Goal: Task Accomplishment & Management: Manage account settings

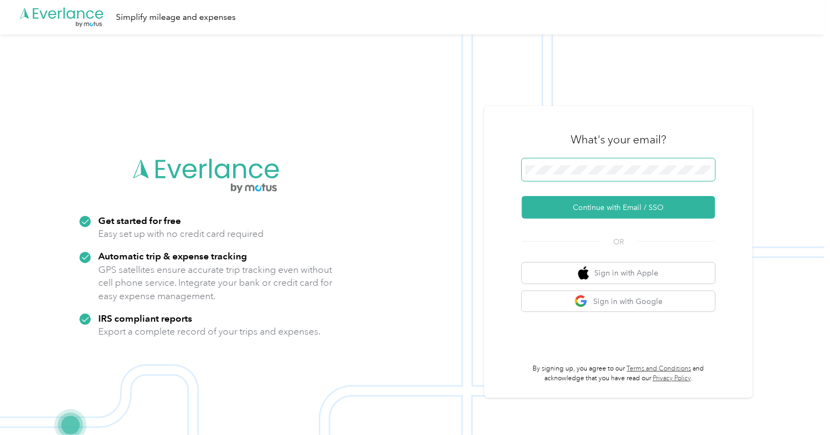
click at [565, 176] on span at bounding box center [618, 169] width 193 height 23
click at [605, 212] on button "Continue with Email / SSO" at bounding box center [618, 207] width 193 height 23
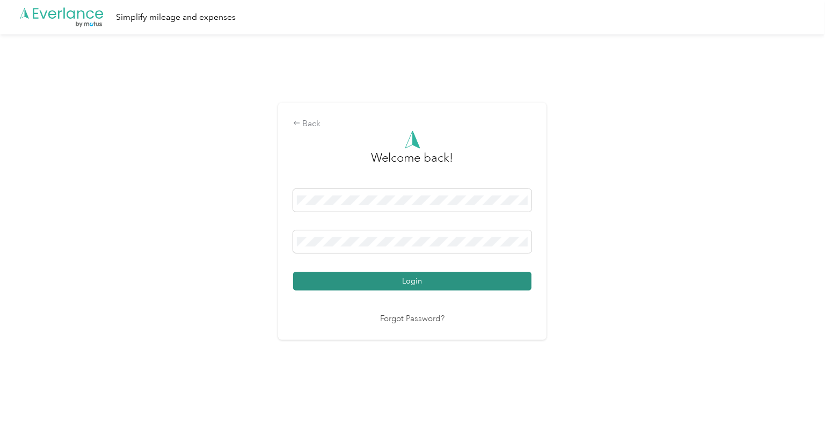
click at [477, 288] on button "Login" at bounding box center [412, 281] width 238 height 19
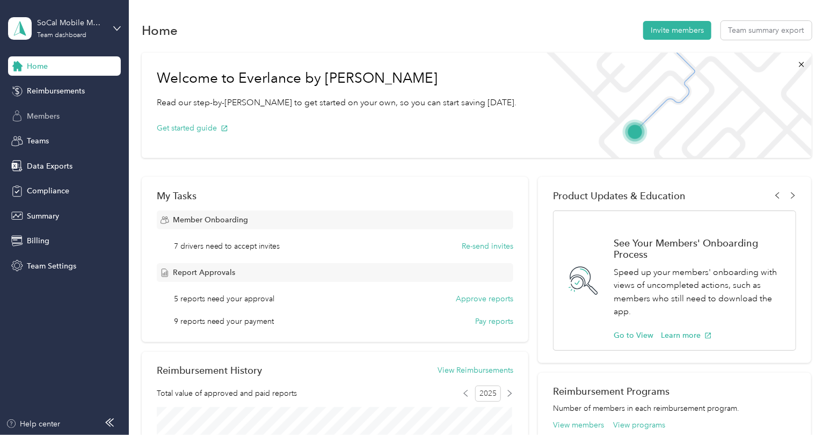
click at [64, 109] on div "Members" at bounding box center [64, 115] width 113 height 19
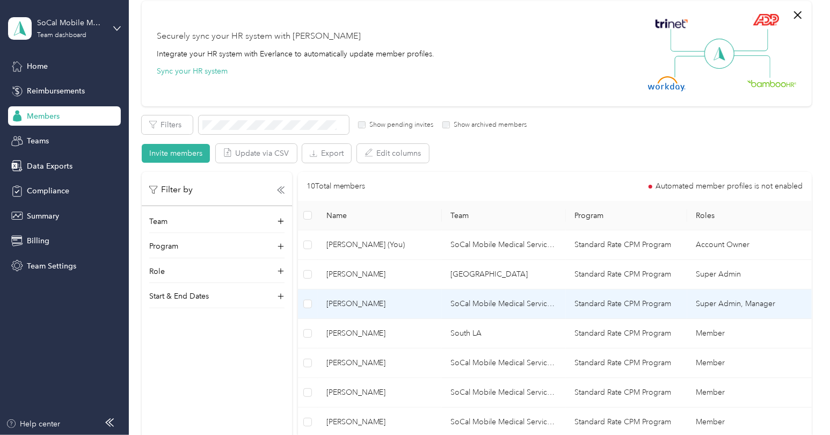
scroll to position [99, 0]
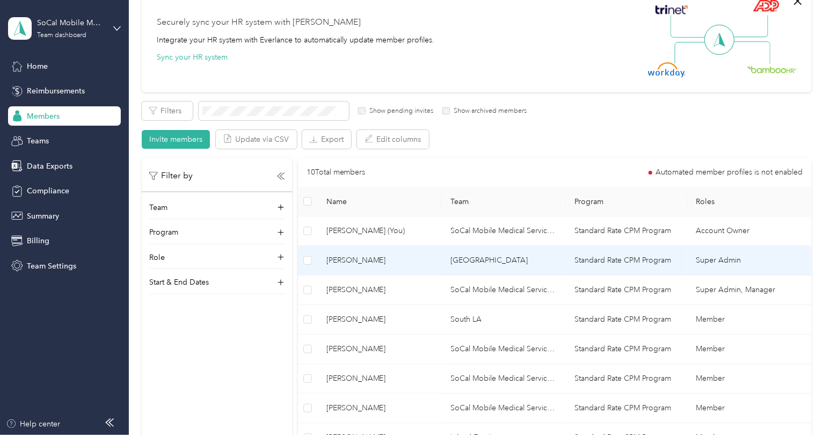
click at [400, 270] on td "[PERSON_NAME]" at bounding box center [380, 261] width 124 height 30
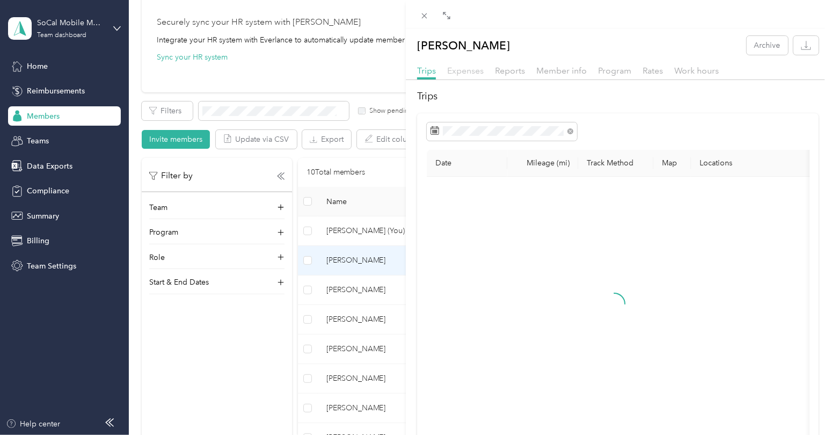
click at [477, 71] on span "Expenses" at bounding box center [465, 70] width 36 height 10
click at [507, 71] on span "Reports" at bounding box center [510, 70] width 30 height 10
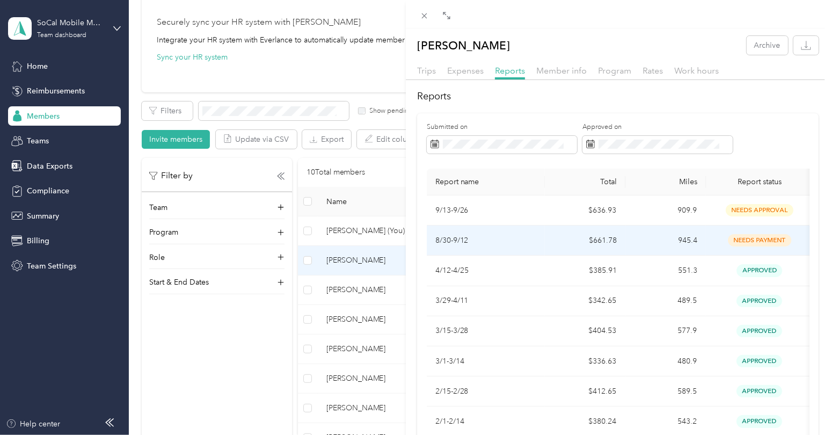
click at [669, 233] on td "945.4" at bounding box center [665, 240] width 81 height 30
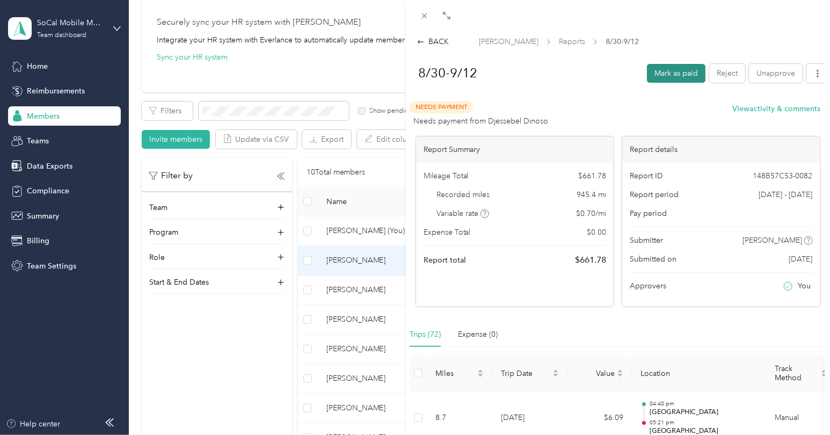
click at [655, 71] on button "Mark as paid" at bounding box center [676, 73] width 59 height 19
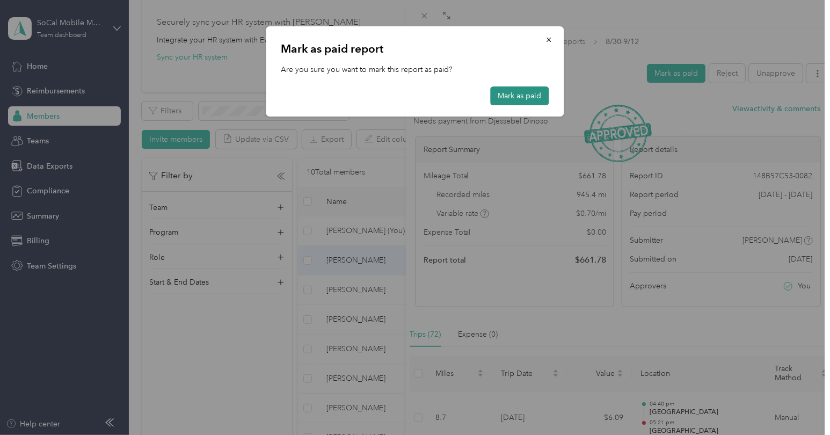
click at [522, 90] on button "Mark as paid" at bounding box center [520, 95] width 59 height 19
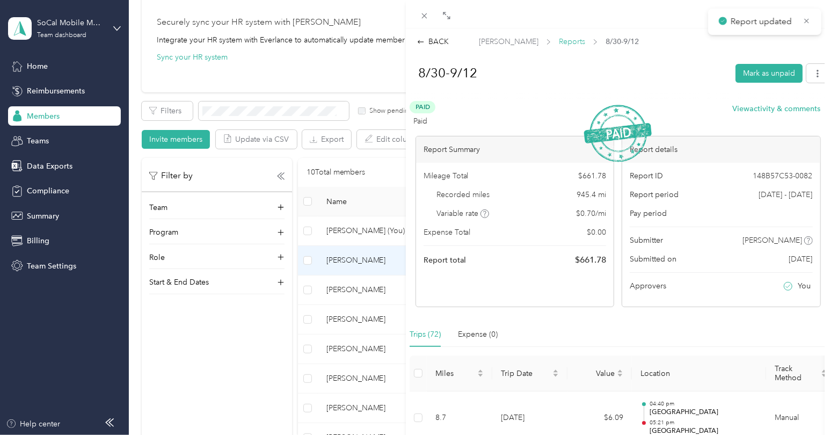
click at [559, 42] on span "Reports" at bounding box center [572, 41] width 26 height 11
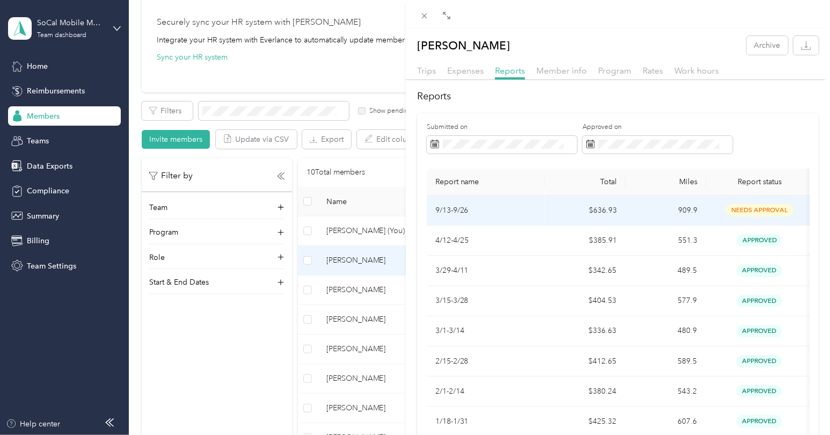
click at [579, 212] on td "$636.93" at bounding box center [585, 210] width 81 height 30
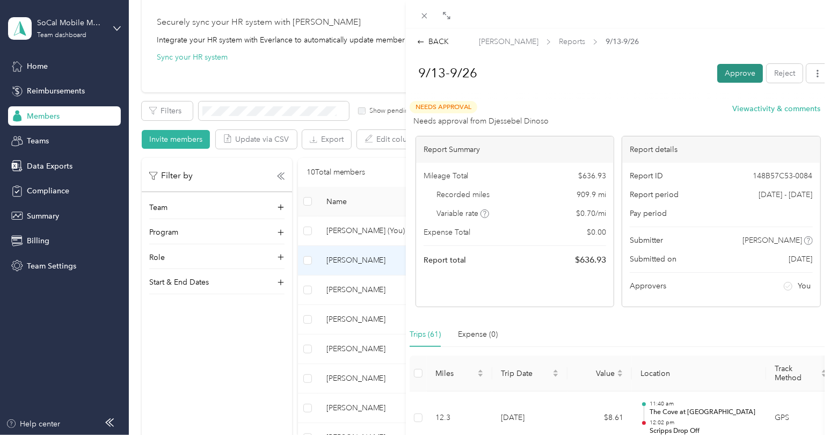
click at [719, 79] on button "Approve" at bounding box center [740, 73] width 46 height 19
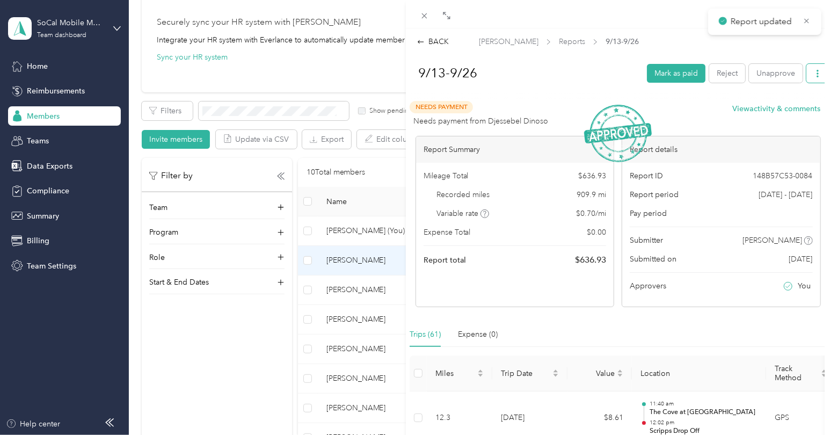
click at [814, 69] on span "button" at bounding box center [818, 73] width 8 height 9
click at [797, 106] on li "Download" at bounding box center [782, 112] width 79 height 19
click at [764, 107] on span "Download" at bounding box center [779, 112] width 35 height 11
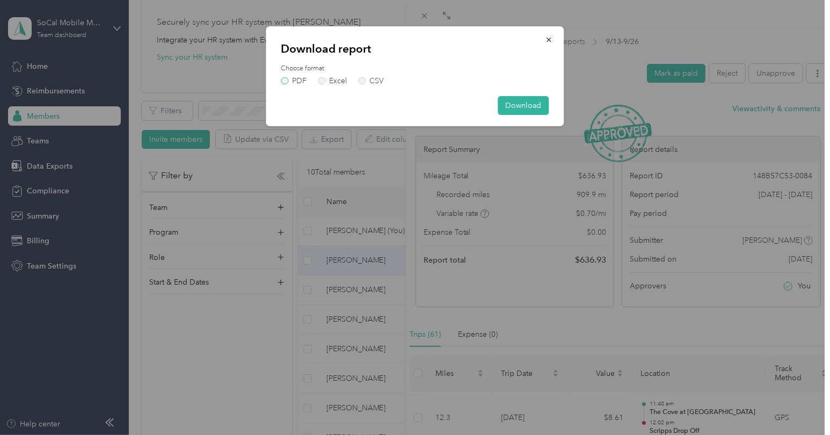
click at [288, 82] on label "PDF" at bounding box center [294, 81] width 26 height 8
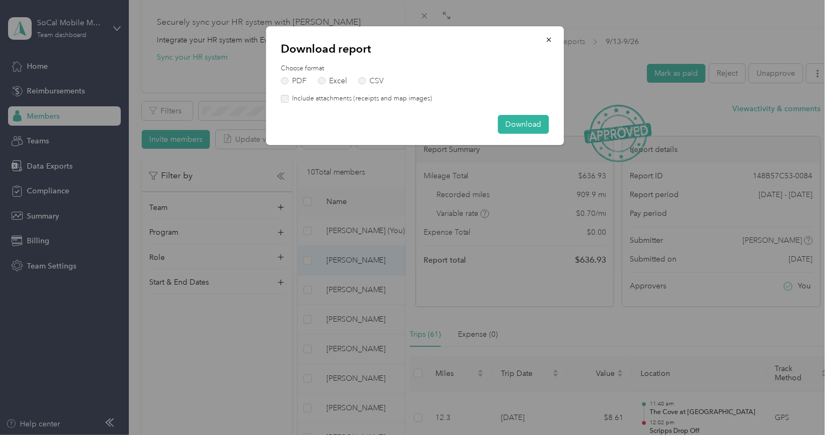
click at [341, 103] on label "Include attachments (receipts and map images)" at bounding box center [360, 99] width 144 height 10
click at [544, 127] on button "Download" at bounding box center [523, 124] width 51 height 19
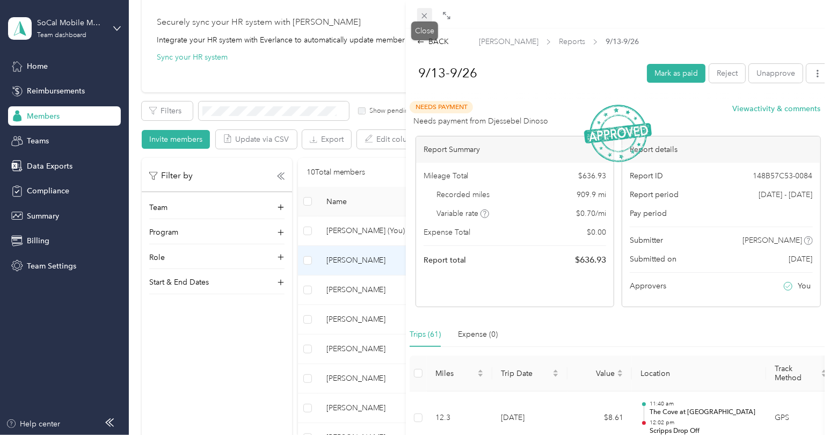
click at [427, 18] on icon at bounding box center [424, 15] width 9 height 9
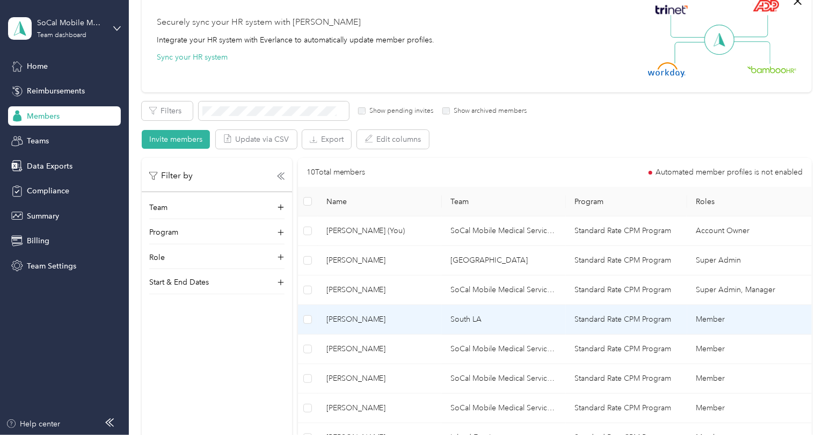
click at [349, 316] on span "[PERSON_NAME]" at bounding box center [379, 319] width 107 height 12
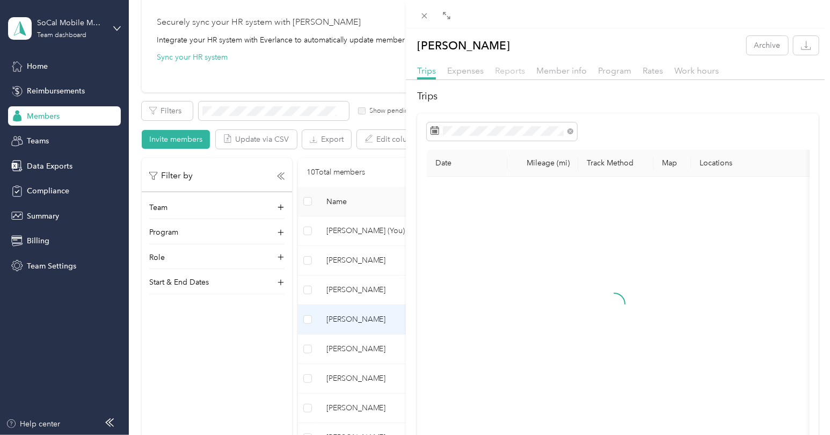
click at [512, 74] on span "Reports" at bounding box center [510, 70] width 30 height 10
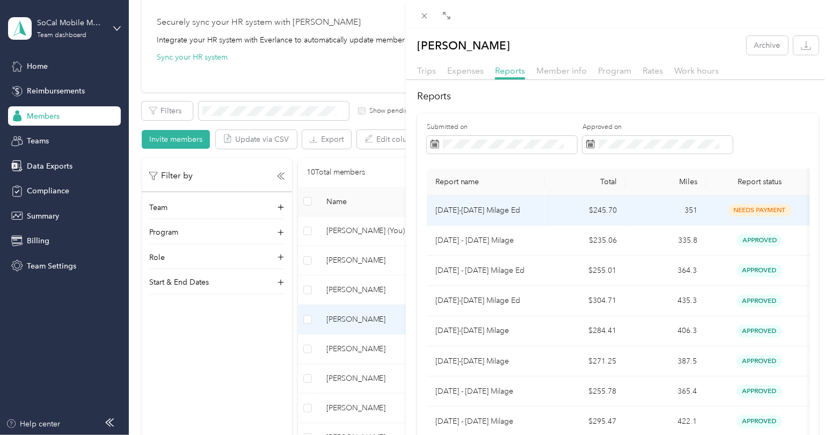
click at [535, 214] on p "[DATE]-[DATE] Milage Ed" at bounding box center [485, 210] width 101 height 12
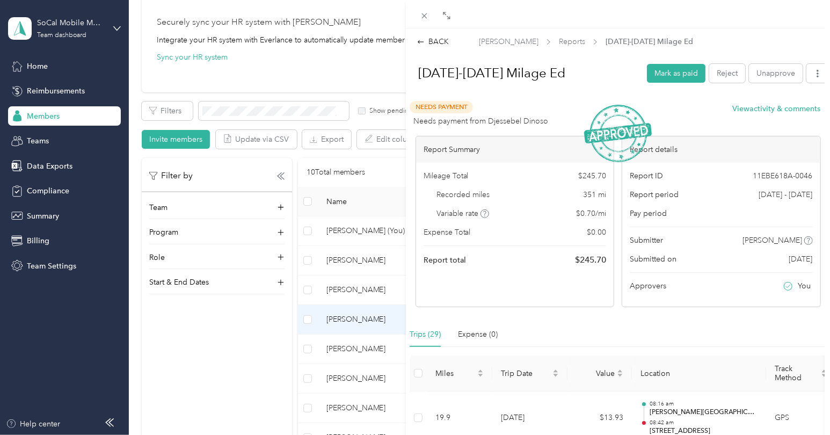
click at [251, 350] on div "BACK [PERSON_NAME] Reports [DATE]-[DATE] Milage Ed [DATE]-[DATE] Milage [PERSON…" at bounding box center [415, 217] width 830 height 435
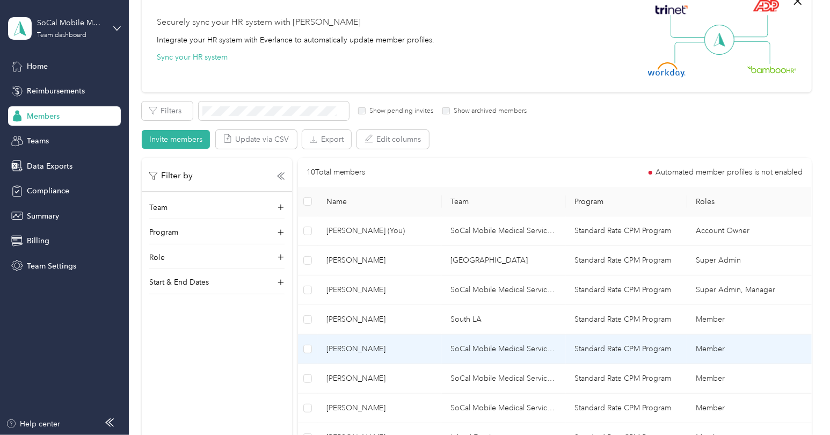
click at [350, 350] on span "[PERSON_NAME]" at bounding box center [379, 349] width 107 height 12
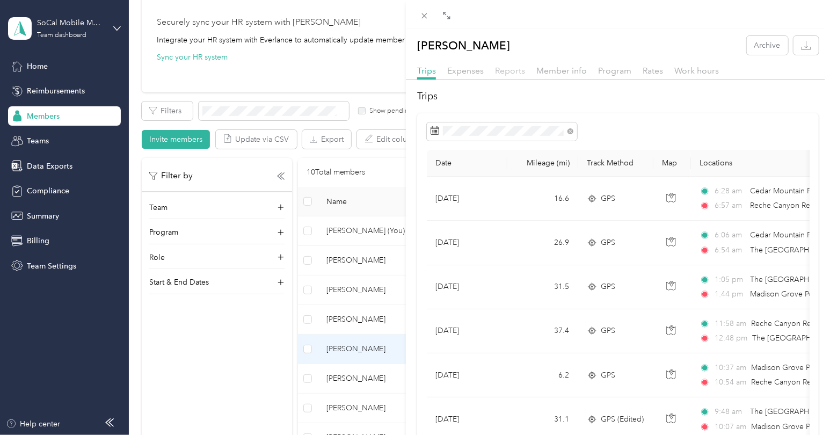
click at [510, 75] on span "Reports" at bounding box center [510, 70] width 30 height 10
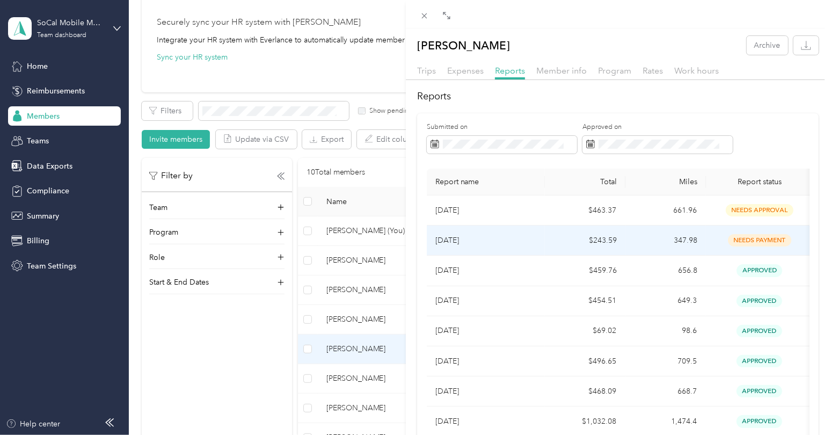
click at [575, 245] on td "$243.59" at bounding box center [585, 240] width 81 height 30
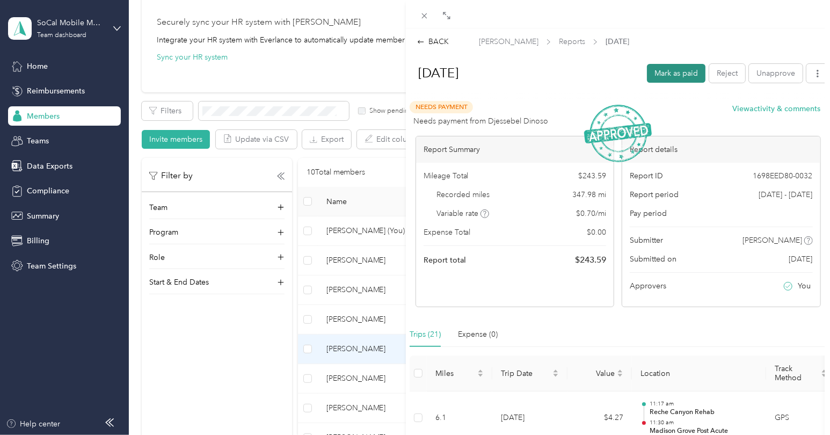
click at [670, 82] on button "Mark as paid" at bounding box center [676, 73] width 59 height 19
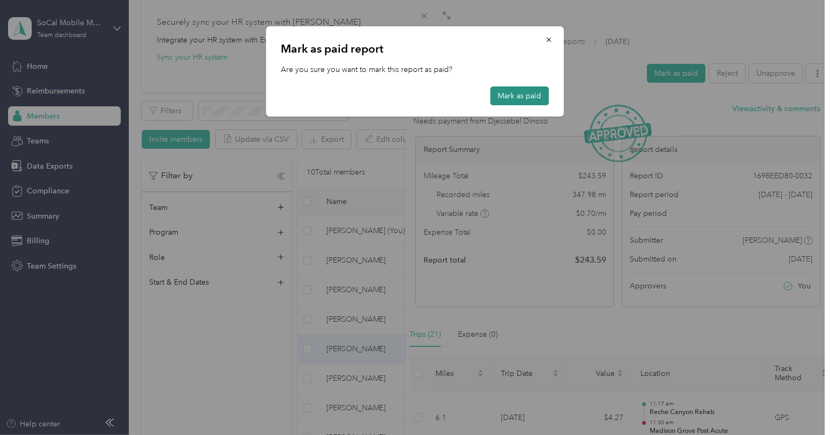
drag, startPoint x: 534, startPoint y: 93, endPoint x: 540, endPoint y: 104, distance: 12.4
click at [534, 94] on button "Mark as paid" at bounding box center [520, 95] width 59 height 19
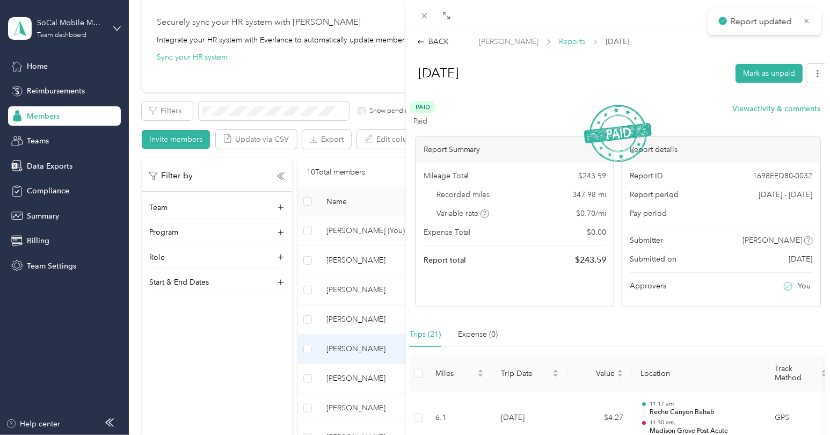
click at [560, 43] on span "Reports" at bounding box center [572, 41] width 26 height 11
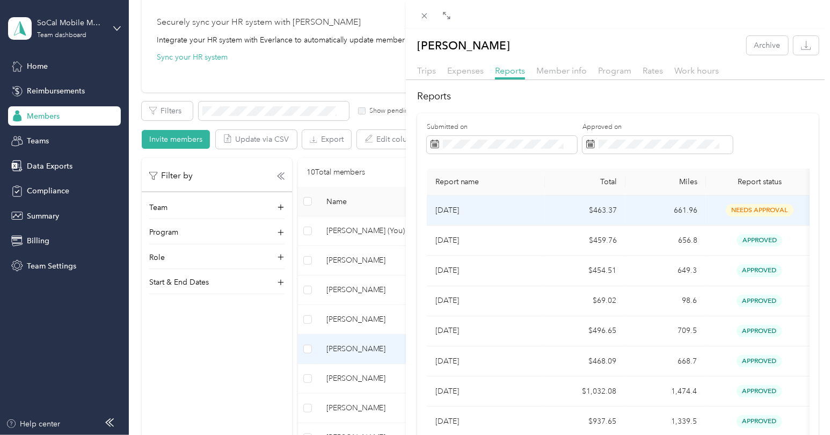
click at [536, 207] on td "[DATE]" at bounding box center [486, 210] width 118 height 30
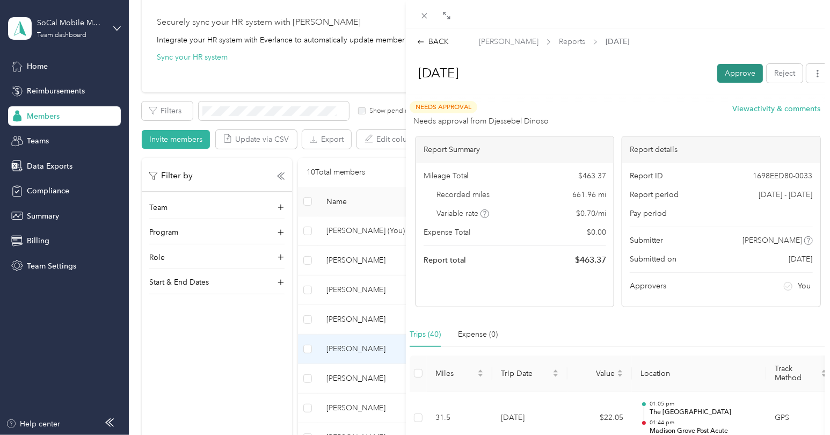
click at [727, 78] on button "Approve" at bounding box center [740, 73] width 46 height 19
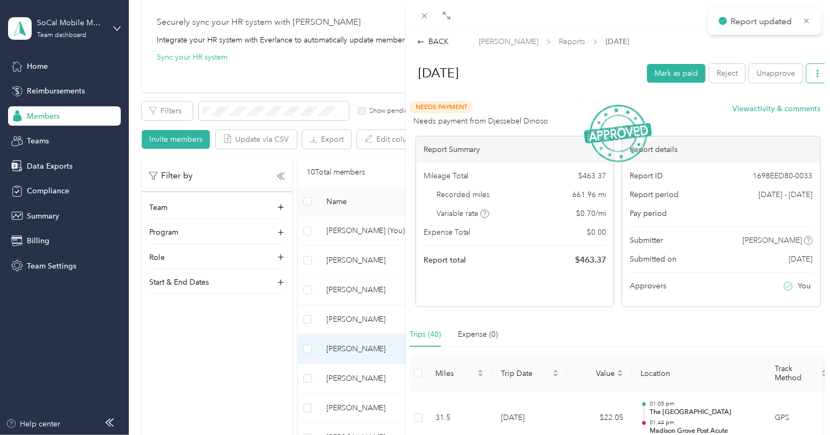
click at [809, 78] on button "button" at bounding box center [817, 73] width 23 height 19
click at [773, 116] on span "Download" at bounding box center [779, 112] width 35 height 11
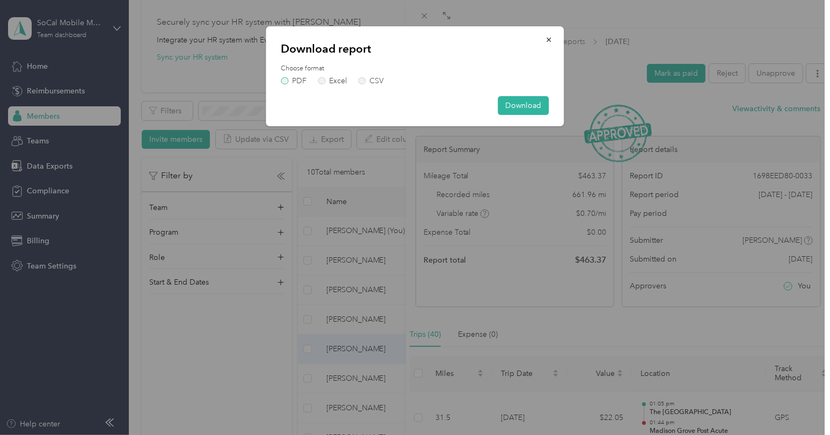
click at [283, 82] on label "PDF" at bounding box center [294, 81] width 26 height 8
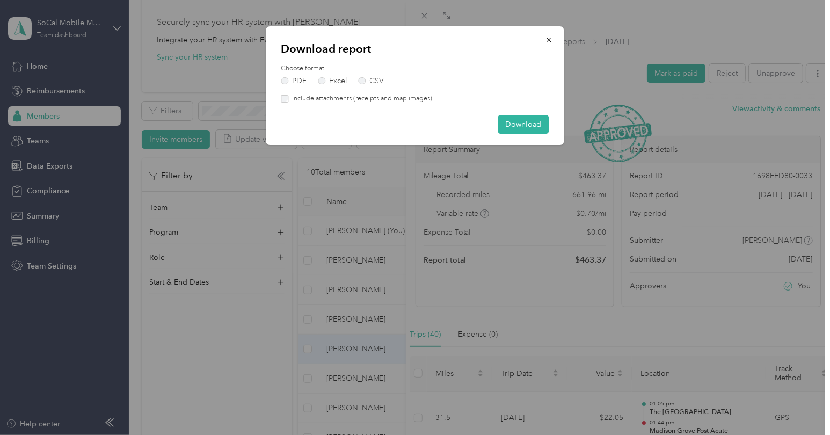
click at [331, 96] on label "Include attachments (receipts and map images)" at bounding box center [360, 99] width 144 height 10
click at [516, 121] on button "Download" at bounding box center [523, 124] width 51 height 19
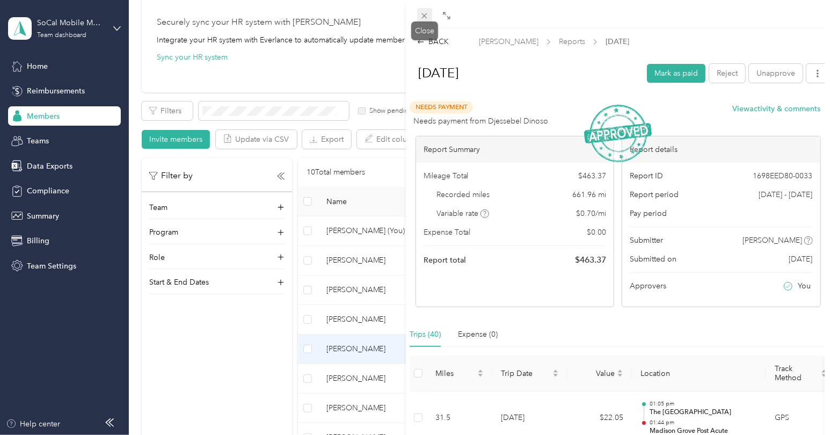
click at [423, 16] on icon at bounding box center [424, 15] width 9 height 9
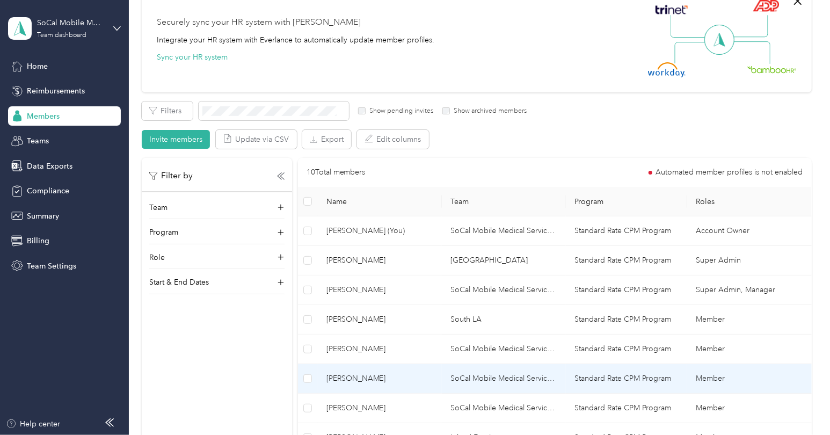
click at [367, 375] on span "[PERSON_NAME]" at bounding box center [379, 378] width 107 height 12
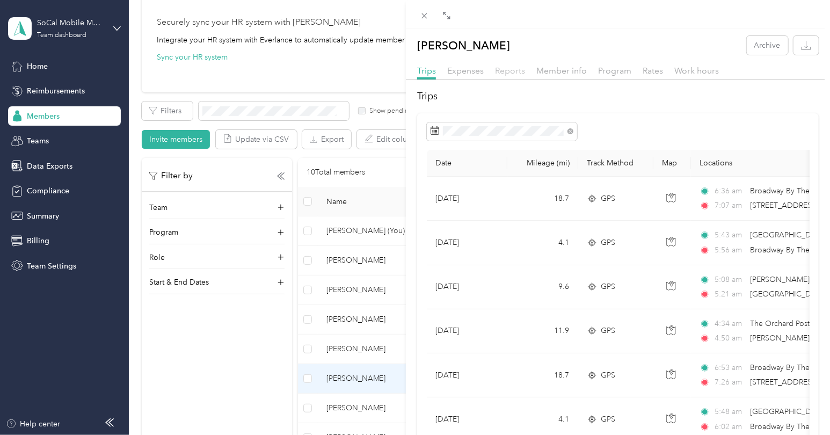
click at [515, 74] on span "Reports" at bounding box center [510, 70] width 30 height 10
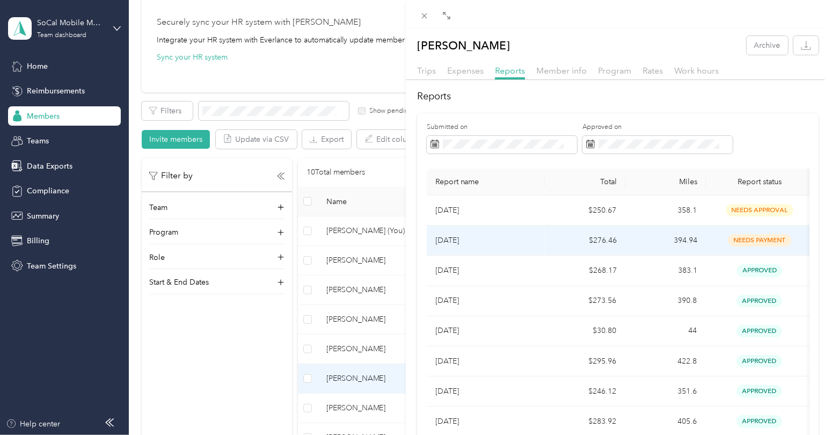
click at [546, 243] on td "$276.46" at bounding box center [585, 240] width 81 height 30
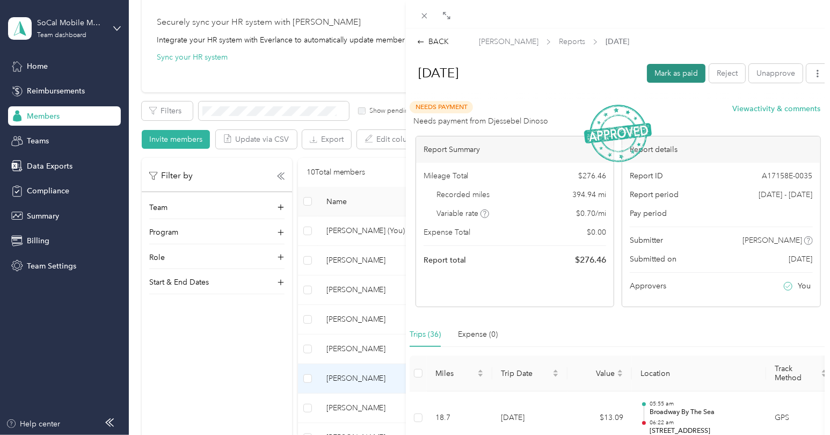
click at [680, 75] on button "Mark as paid" at bounding box center [676, 73] width 59 height 19
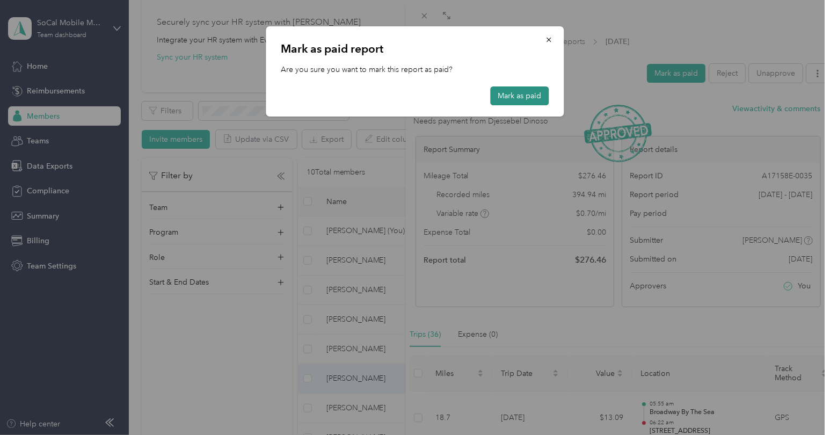
click at [539, 96] on button "Mark as paid" at bounding box center [520, 95] width 59 height 19
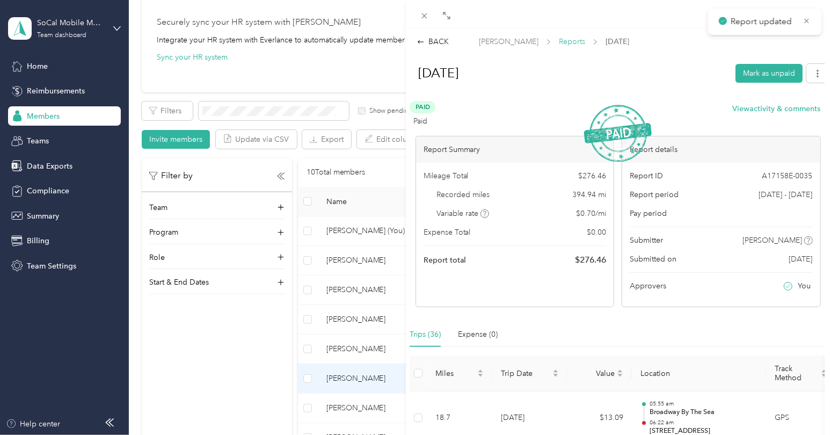
click at [559, 42] on span "Reports" at bounding box center [572, 41] width 26 height 11
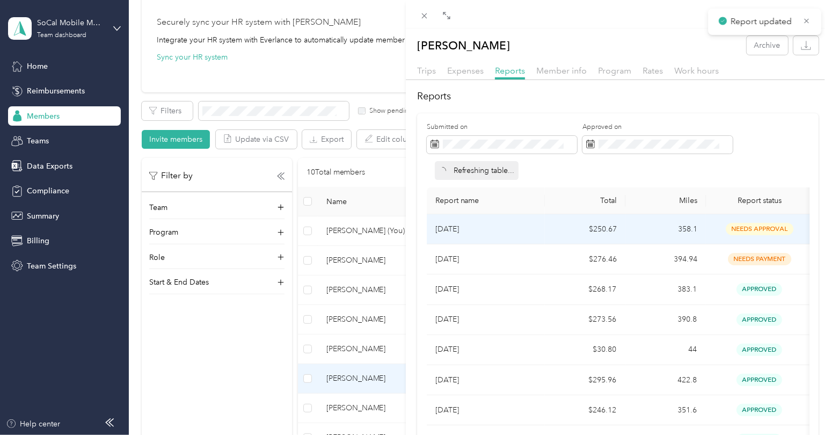
click at [507, 229] on p "[DATE]" at bounding box center [485, 229] width 101 height 12
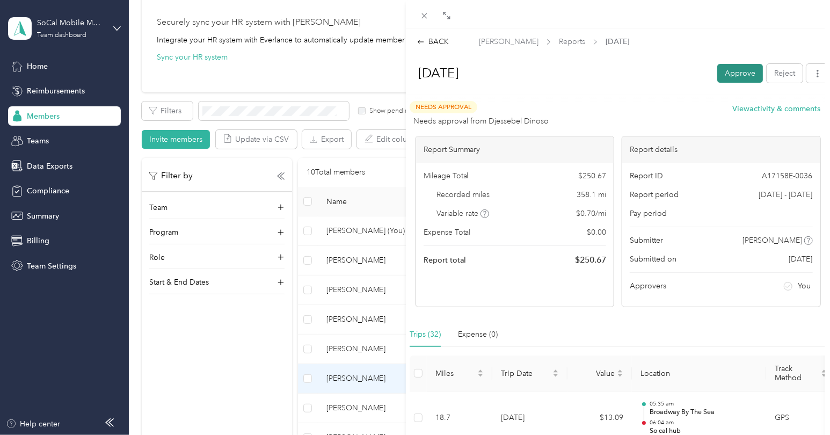
click at [729, 76] on button "Approve" at bounding box center [740, 73] width 46 height 19
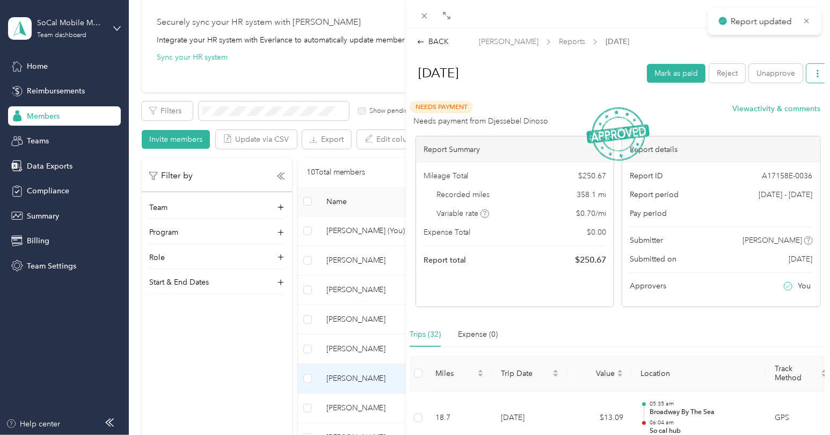
click at [809, 78] on button "button" at bounding box center [817, 73] width 23 height 19
click at [778, 113] on span "Download" at bounding box center [779, 112] width 35 height 11
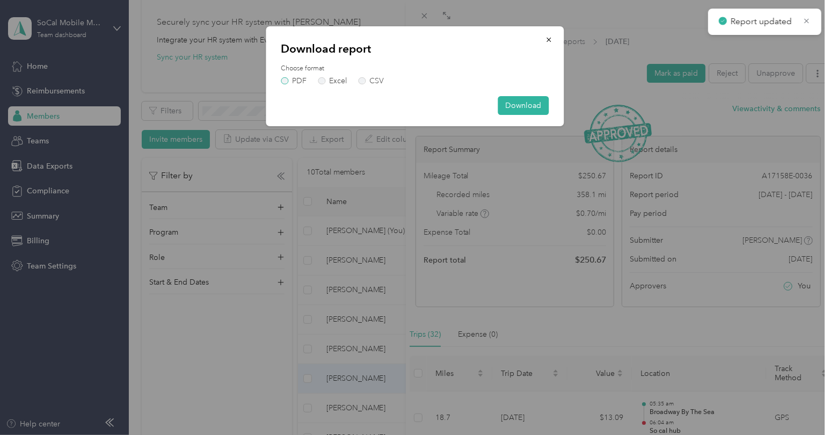
click at [287, 83] on label "PDF" at bounding box center [294, 81] width 26 height 8
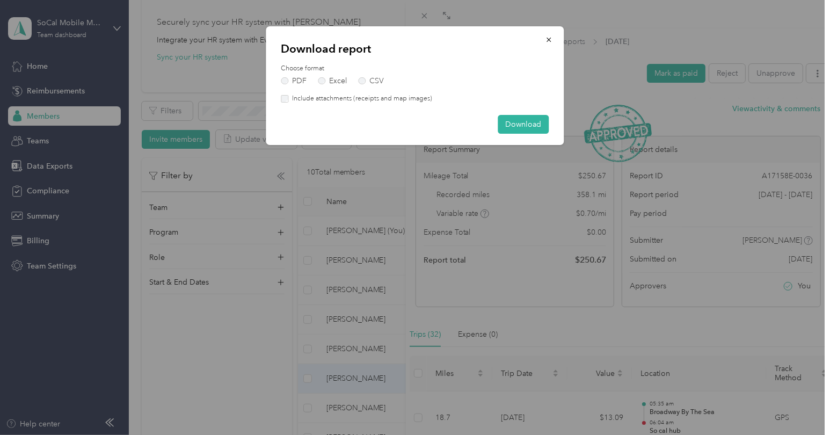
click at [338, 103] on label "Include attachments (receipts and map images)" at bounding box center [360, 99] width 144 height 10
click at [520, 126] on button "Download" at bounding box center [523, 124] width 51 height 19
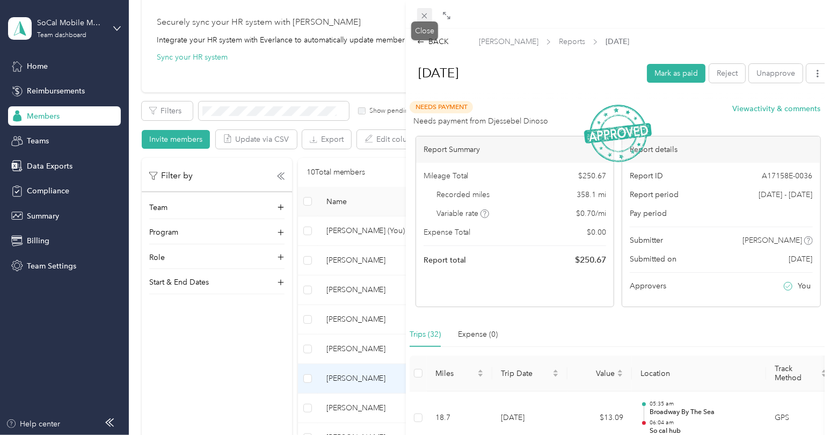
click at [423, 17] on icon at bounding box center [424, 15] width 5 height 5
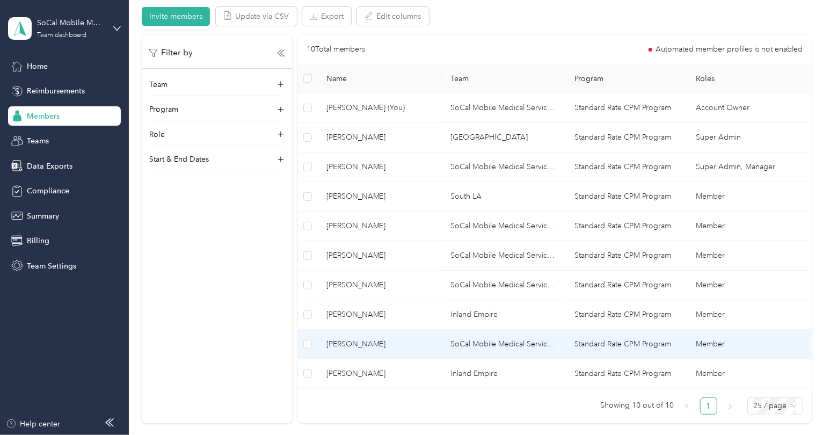
scroll to position [236, 0]
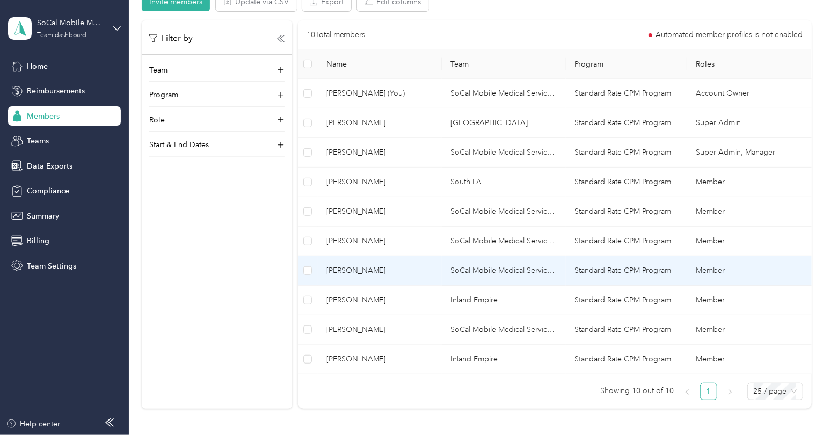
click at [375, 265] on span "[PERSON_NAME]" at bounding box center [379, 271] width 107 height 12
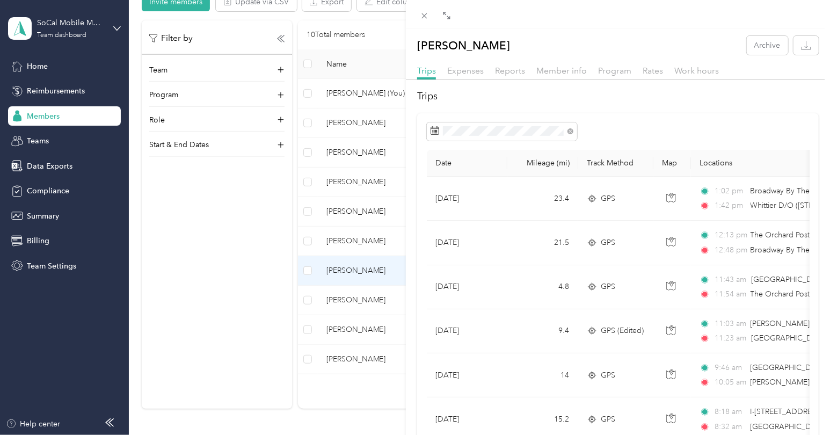
click at [525, 71] on div "Trips Expenses Reports Member info Program Rates Work hours" at bounding box center [618, 72] width 424 height 16
click at [521, 72] on span "Reports" at bounding box center [510, 70] width 30 height 10
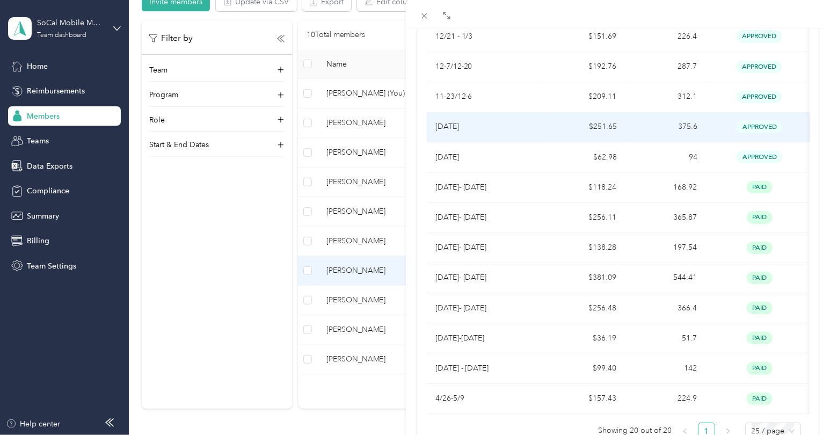
scroll to position [406, 0]
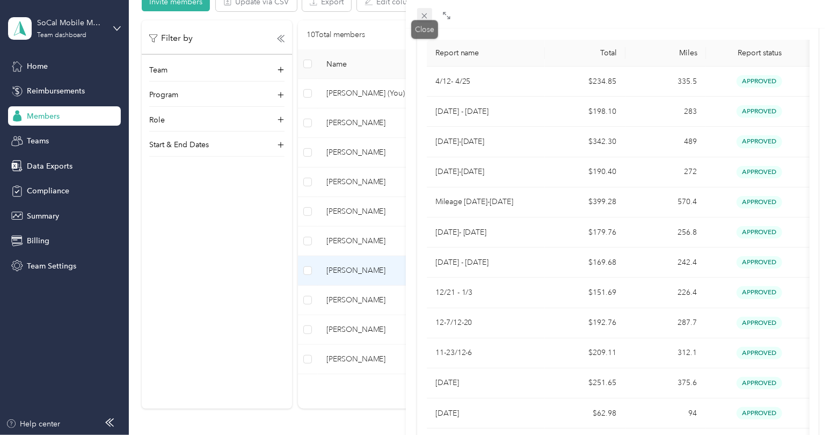
click at [422, 18] on icon at bounding box center [424, 15] width 5 height 5
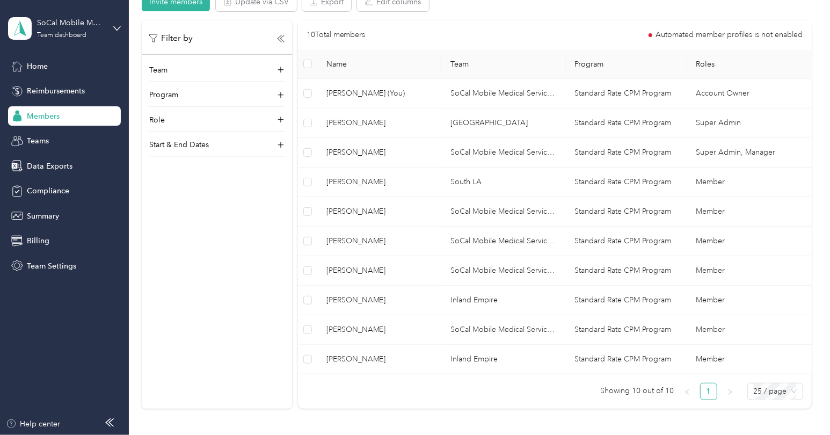
scroll to position [113, 0]
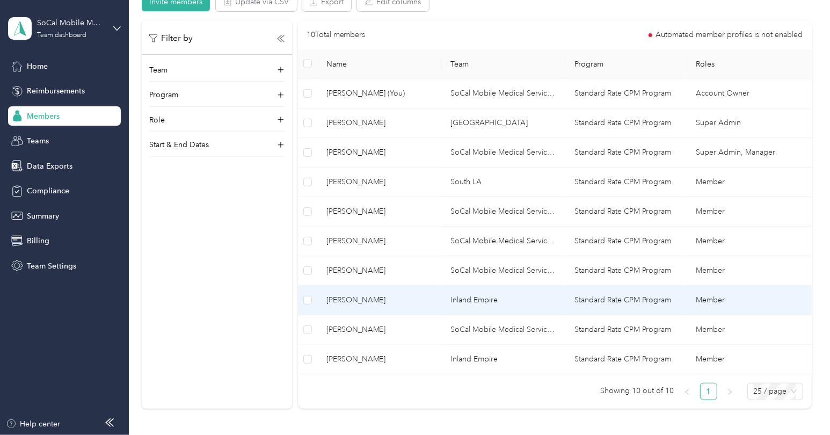
click at [350, 300] on span "[PERSON_NAME]" at bounding box center [379, 300] width 107 height 12
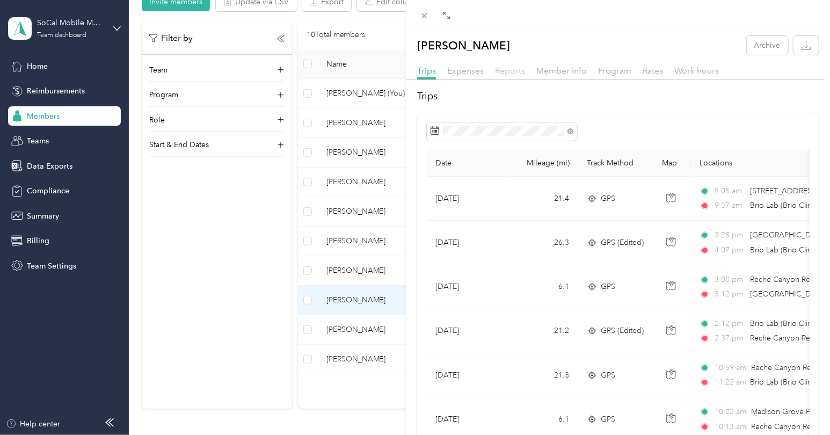
click at [513, 69] on span "Reports" at bounding box center [510, 70] width 30 height 10
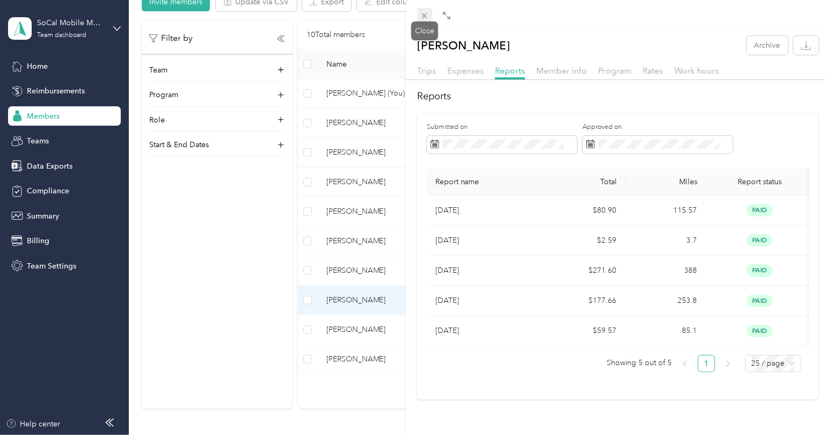
click at [427, 14] on icon at bounding box center [424, 15] width 9 height 9
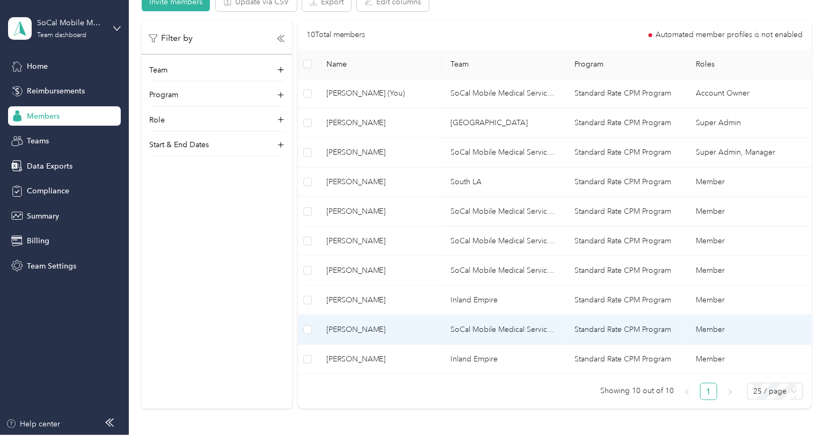
click at [355, 330] on span "[PERSON_NAME]" at bounding box center [379, 330] width 107 height 12
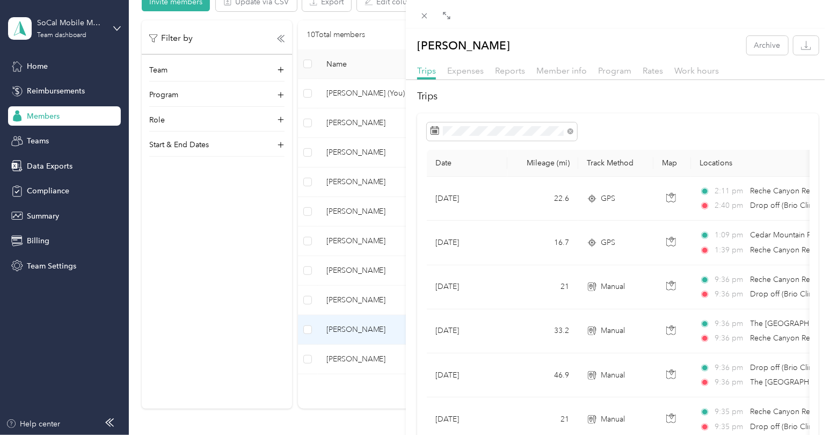
click at [517, 76] on div "Reports" at bounding box center [510, 70] width 30 height 13
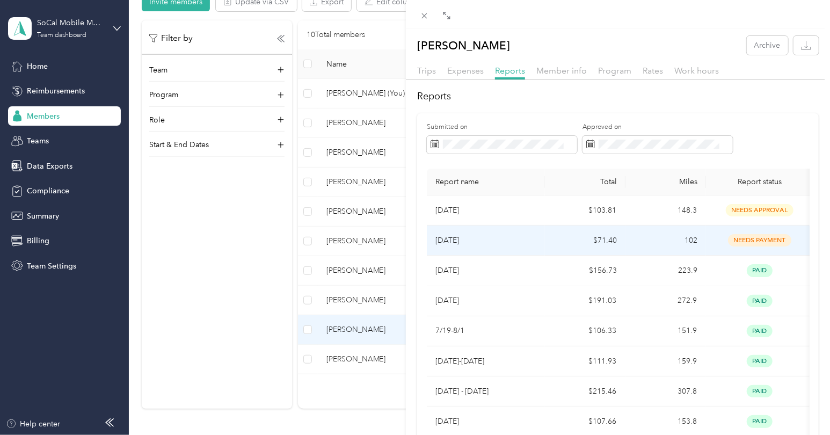
click at [549, 243] on td "$71.40" at bounding box center [585, 240] width 81 height 30
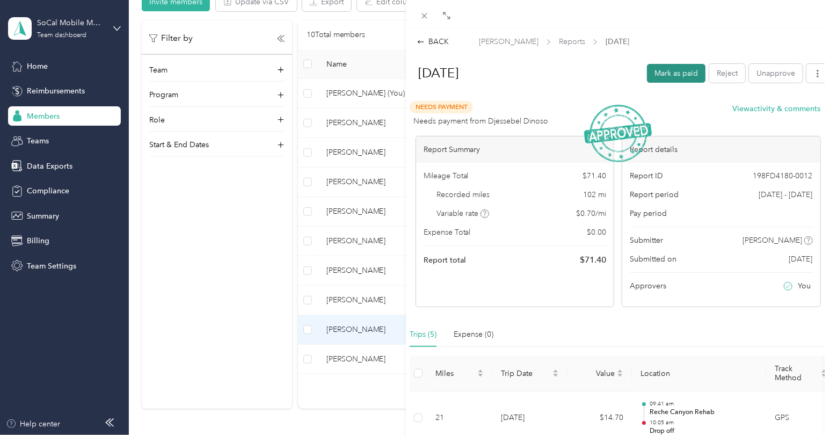
click at [652, 81] on button "Mark as paid" at bounding box center [676, 73] width 59 height 19
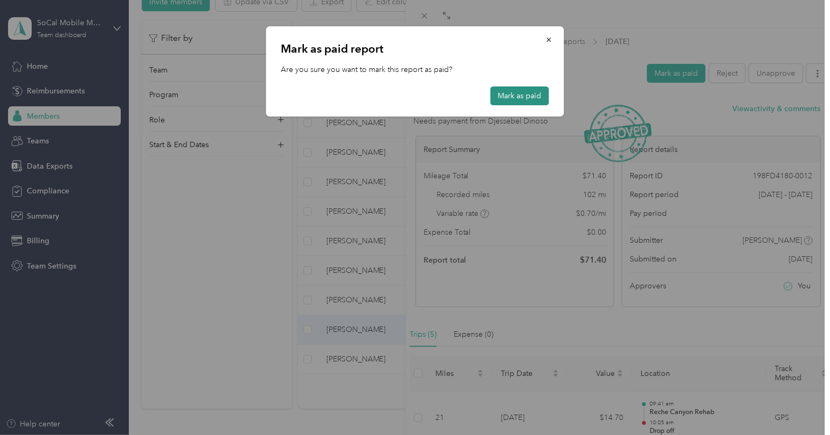
click at [500, 94] on button "Mark as paid" at bounding box center [520, 95] width 59 height 19
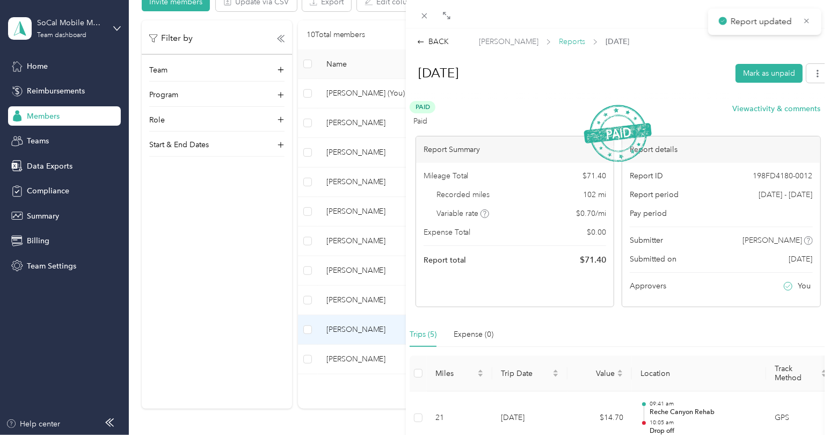
click at [559, 39] on span "Reports" at bounding box center [572, 41] width 26 height 11
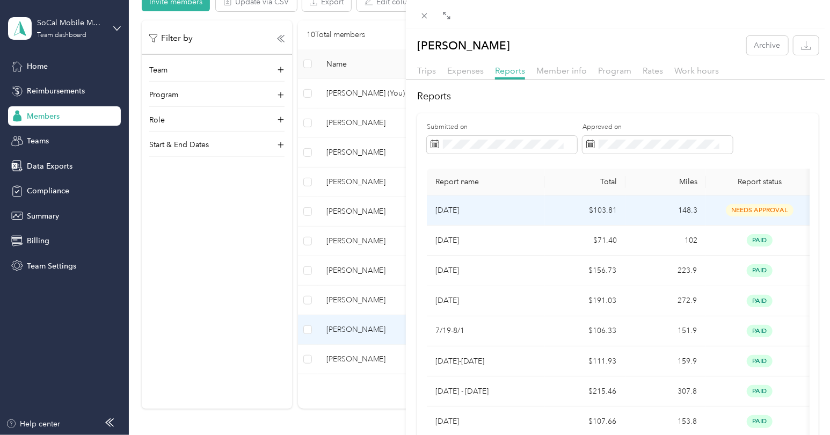
click at [528, 218] on td "[DATE]" at bounding box center [486, 210] width 118 height 30
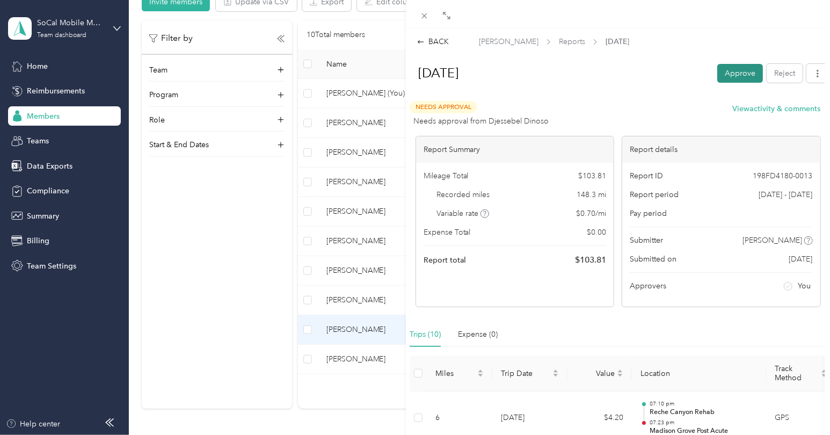
click at [734, 77] on button "Approve" at bounding box center [740, 73] width 46 height 19
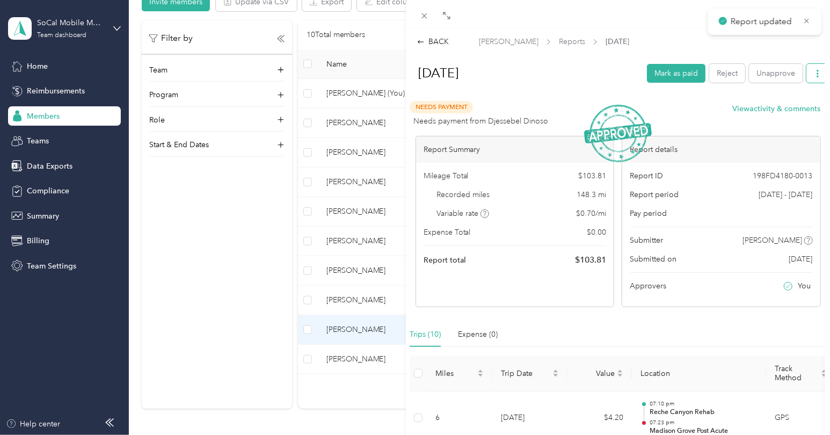
click at [819, 78] on button "button" at bounding box center [817, 73] width 23 height 19
click at [798, 109] on div "Download" at bounding box center [783, 112] width 64 height 11
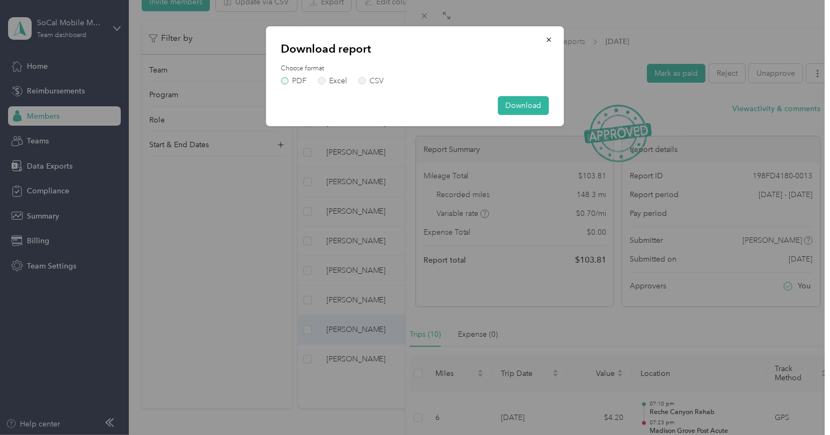
click at [293, 79] on label "PDF" at bounding box center [294, 81] width 26 height 8
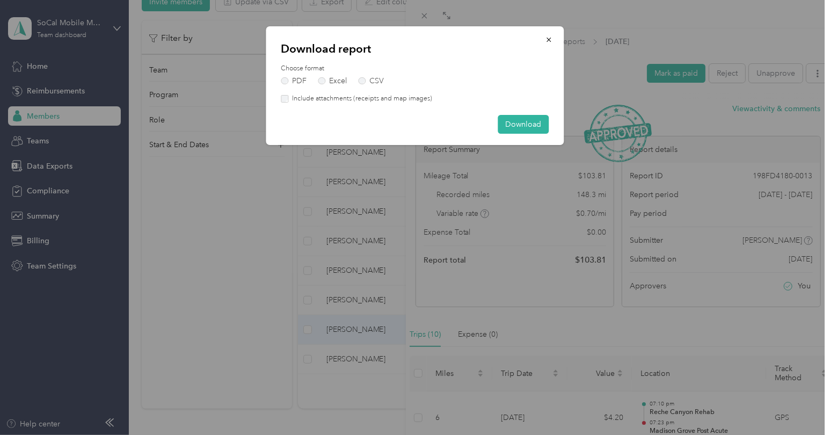
click at [357, 102] on label "Include attachments (receipts and map images)" at bounding box center [360, 99] width 144 height 10
drag, startPoint x: 515, startPoint y: 125, endPoint x: 516, endPoint y: 133, distance: 8.2
click at [517, 125] on button "Download" at bounding box center [523, 124] width 51 height 19
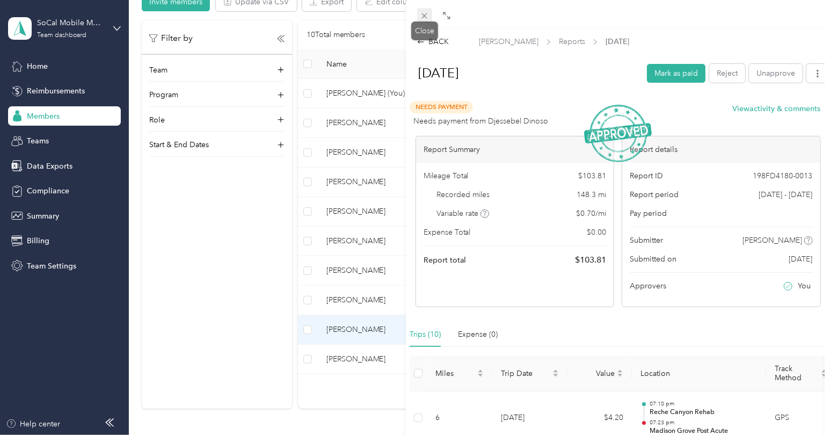
click at [424, 16] on icon at bounding box center [424, 15] width 5 height 5
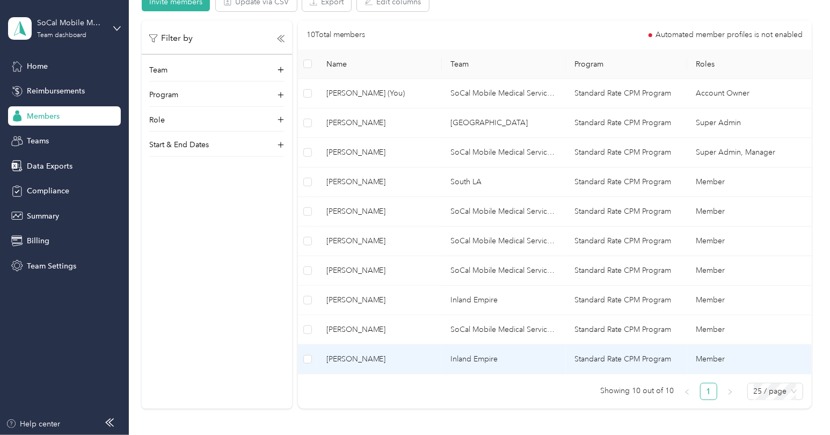
click at [339, 353] on span "[PERSON_NAME]" at bounding box center [379, 359] width 107 height 12
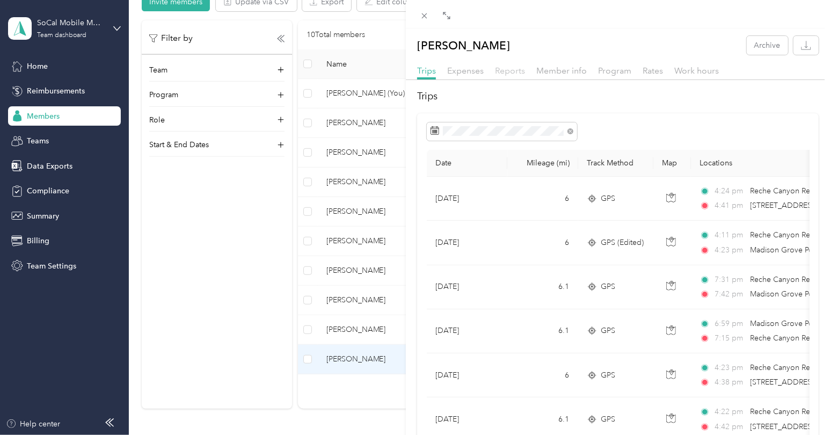
click at [503, 74] on span "Reports" at bounding box center [510, 70] width 30 height 10
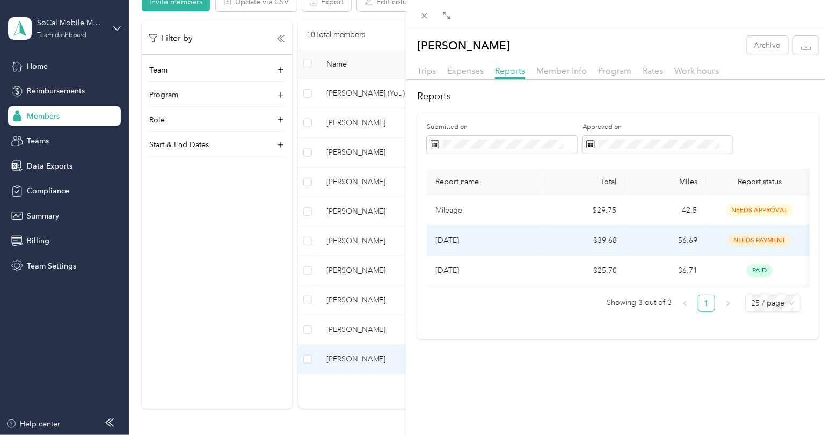
click at [539, 242] on td "[DATE]" at bounding box center [486, 240] width 118 height 30
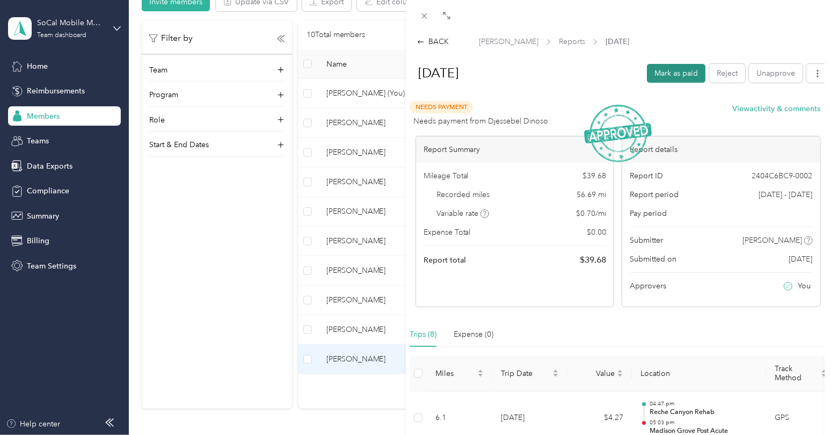
click at [660, 78] on button "Mark as paid" at bounding box center [676, 73] width 59 height 19
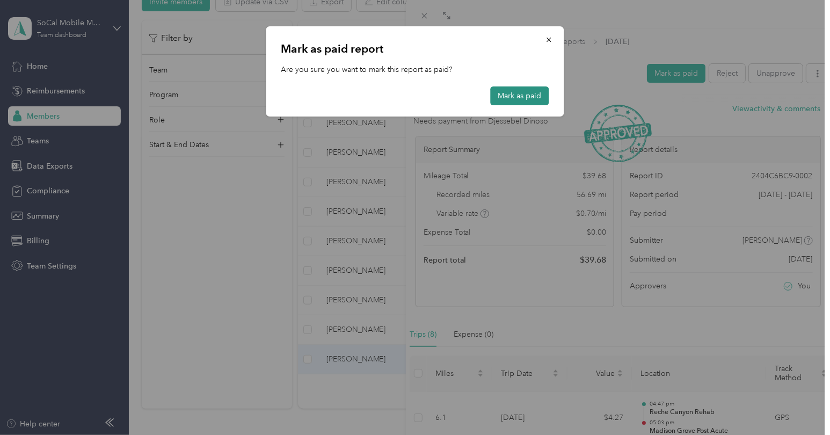
click at [508, 94] on button "Mark as paid" at bounding box center [520, 95] width 59 height 19
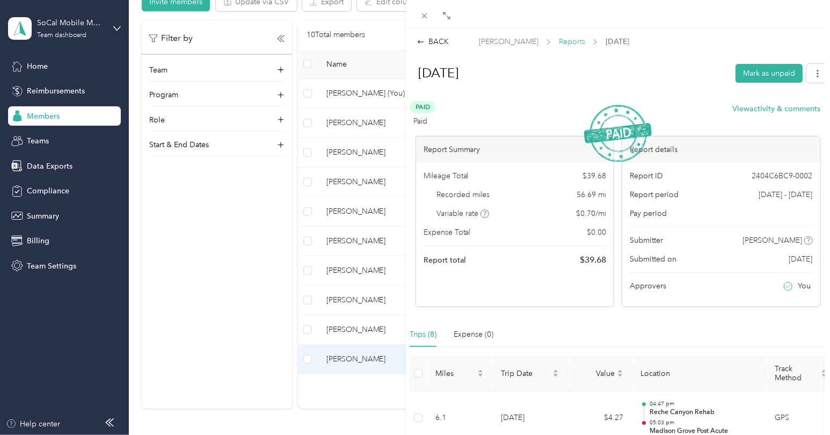
click at [581, 45] on span "Reports" at bounding box center [572, 41] width 26 height 11
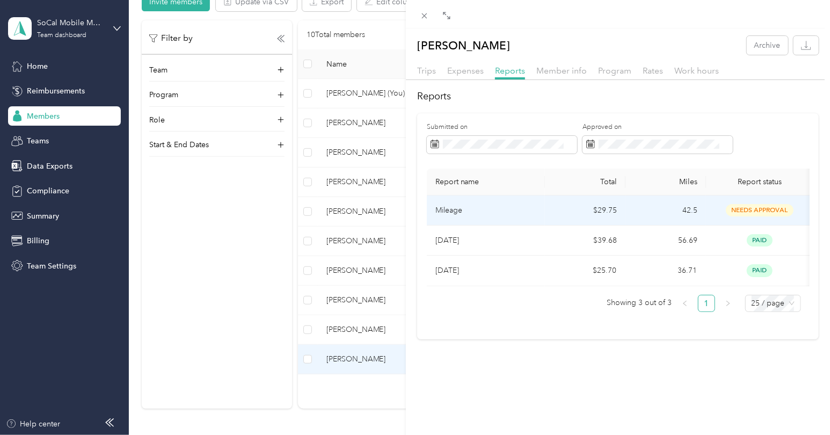
click at [498, 216] on p "Mileage" at bounding box center [485, 210] width 101 height 12
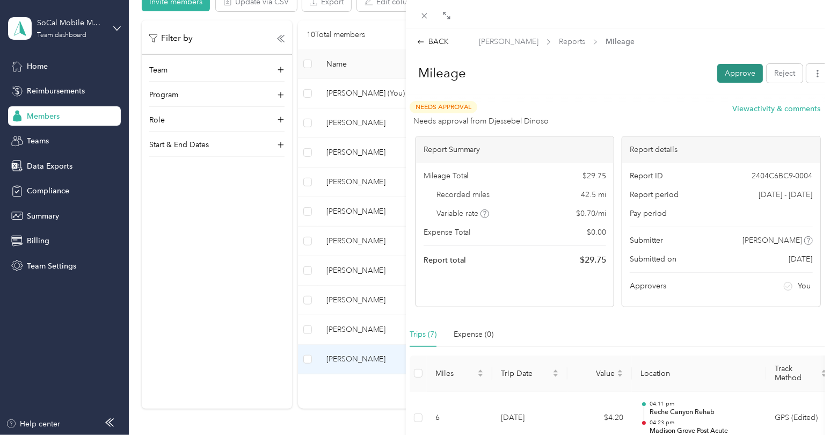
click at [722, 82] on button "Approve" at bounding box center [740, 73] width 46 height 19
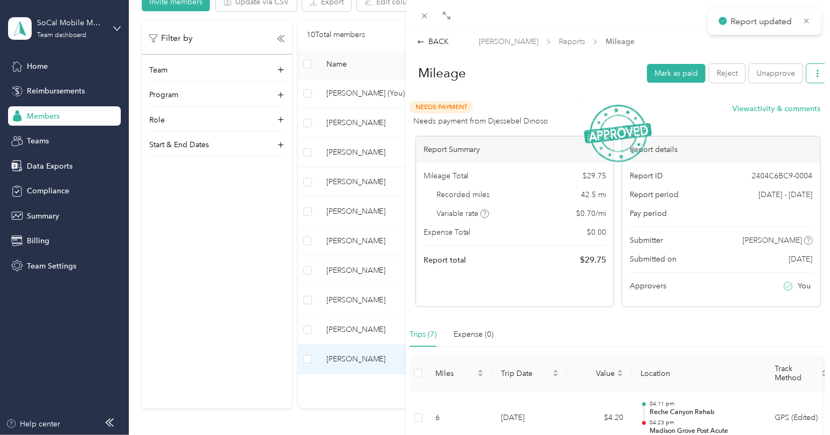
click at [814, 80] on button "button" at bounding box center [817, 73] width 23 height 19
click at [769, 115] on span "Download" at bounding box center [779, 112] width 35 height 11
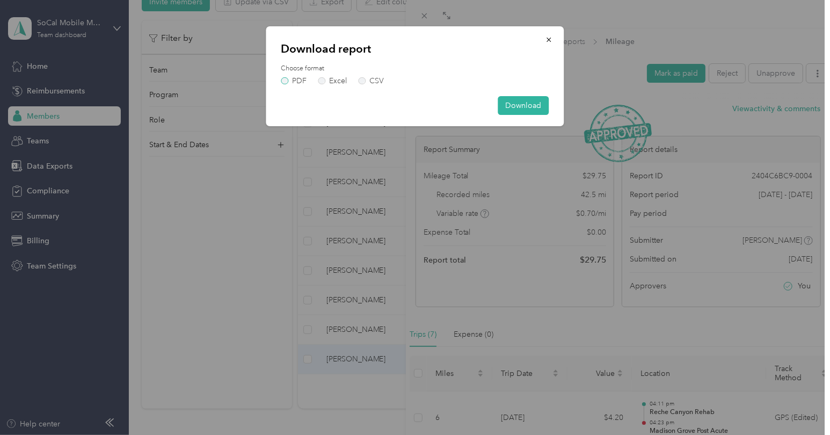
click at [284, 79] on label "PDF" at bounding box center [294, 81] width 26 height 8
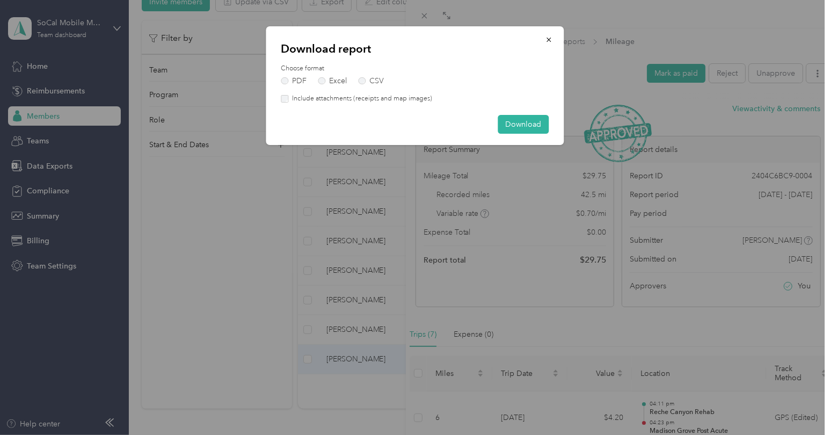
click at [323, 100] on label "Include attachments (receipts and map images)" at bounding box center [360, 99] width 144 height 10
click at [515, 129] on button "Download" at bounding box center [523, 124] width 51 height 19
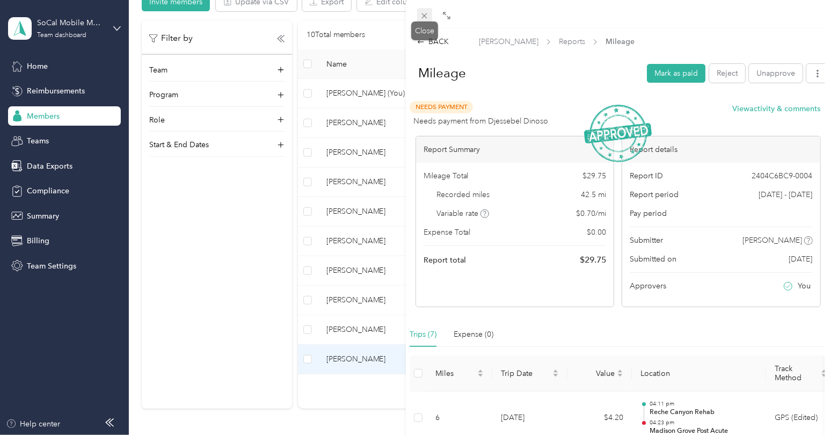
click at [427, 20] on span at bounding box center [424, 15] width 15 height 15
